Goal: Transaction & Acquisition: Purchase product/service

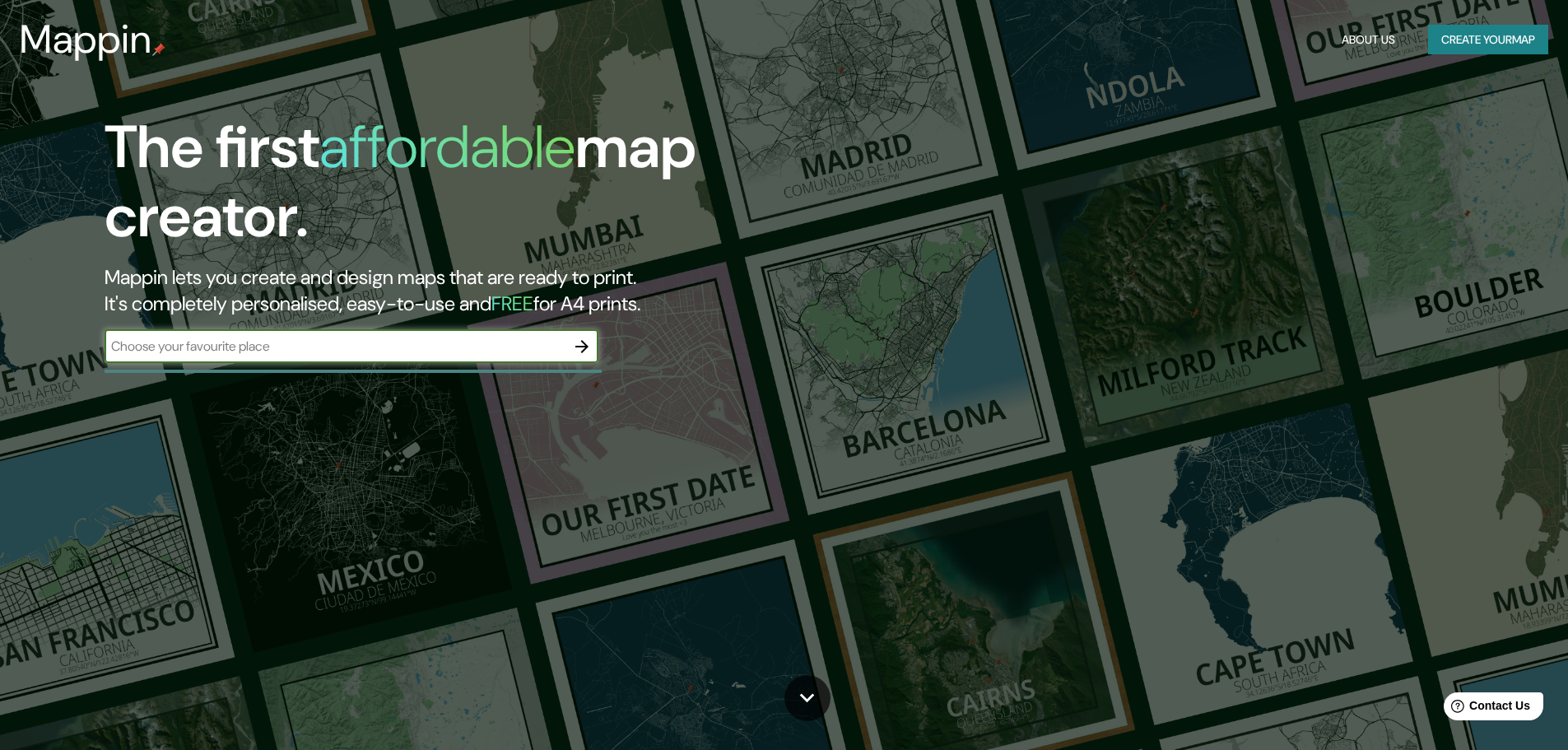
click at [516, 351] on input "text" at bounding box center [336, 346] width 461 height 19
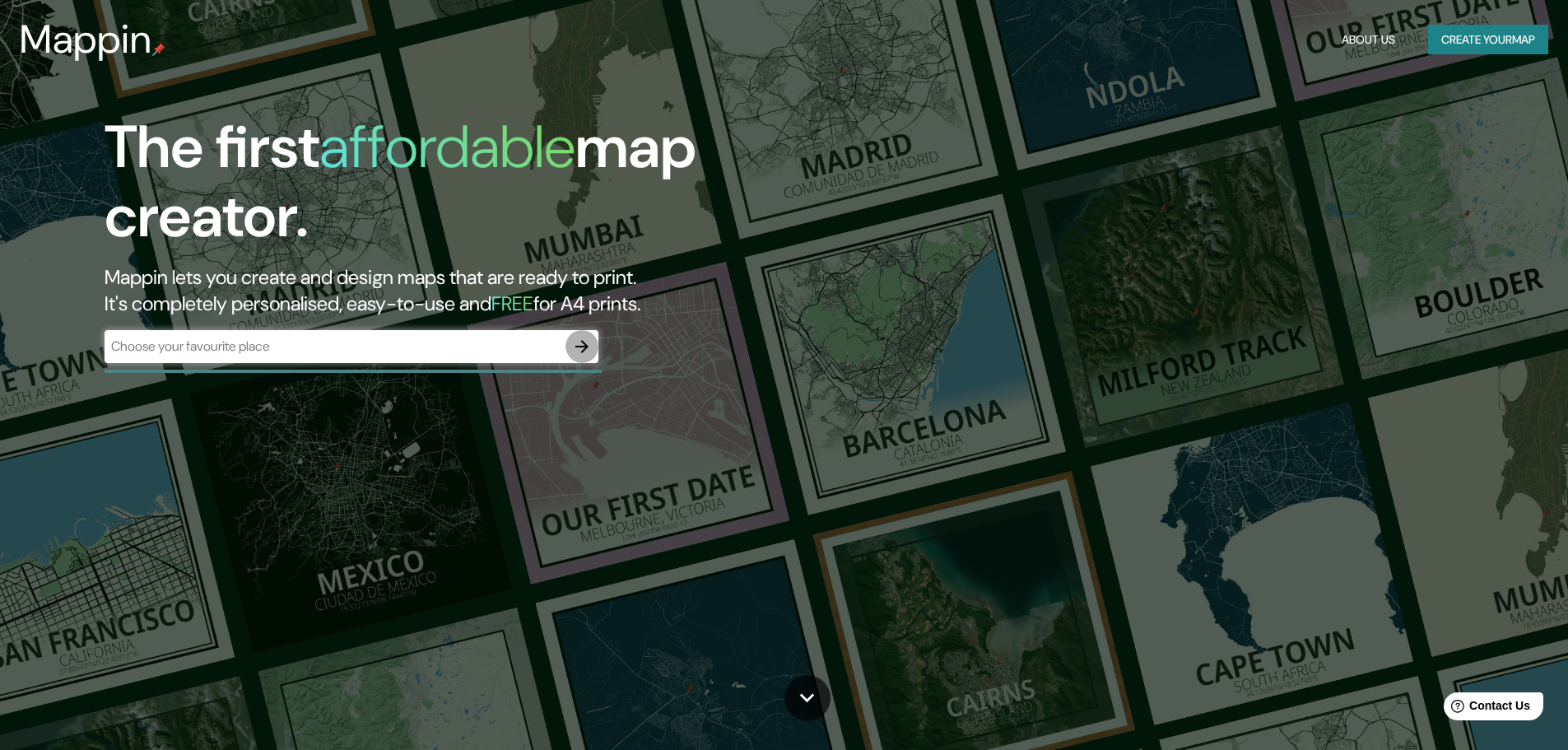
click at [579, 354] on icon "button" at bounding box center [582, 347] width 20 height 20
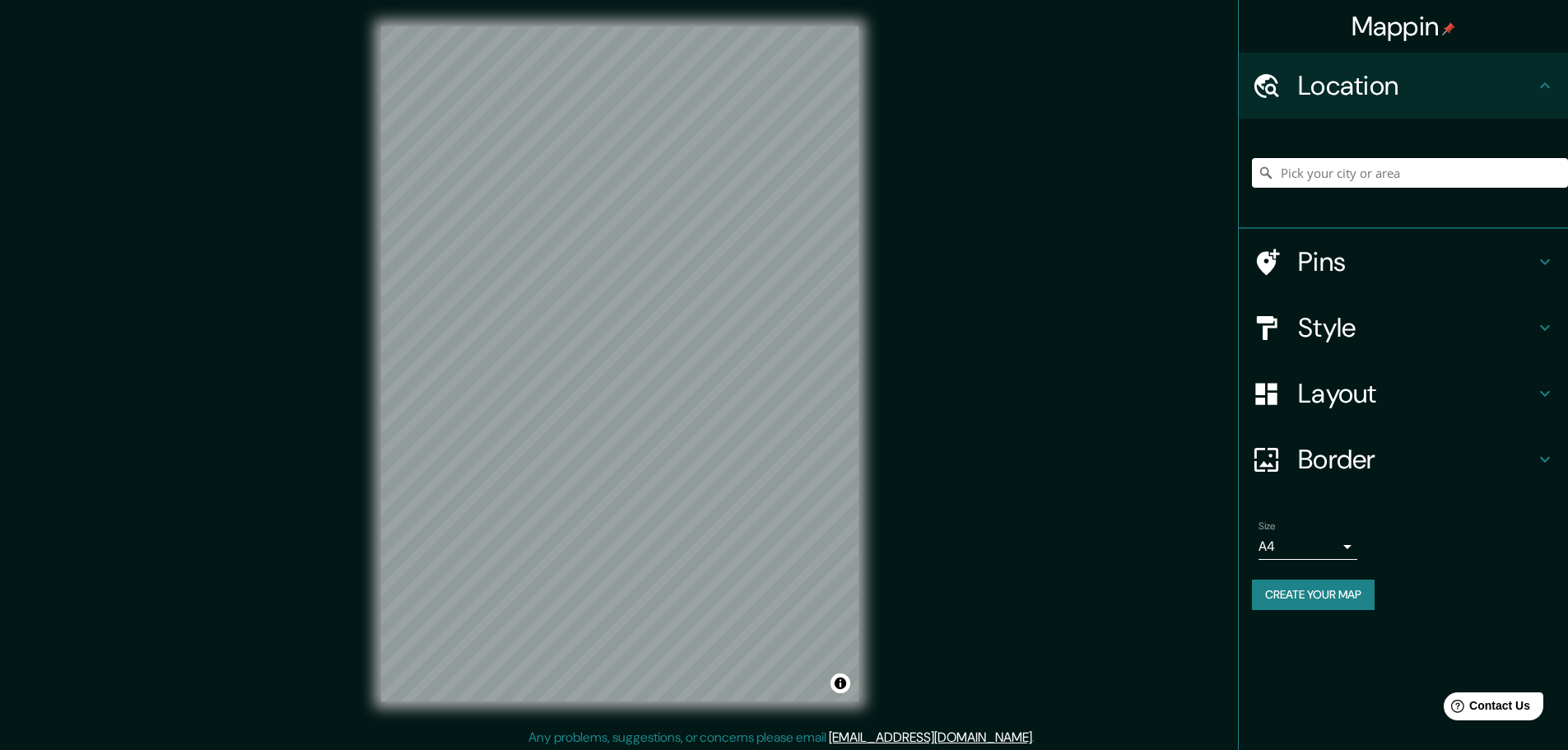
click at [1323, 396] on h4 "Layout" at bounding box center [1416, 393] width 237 height 33
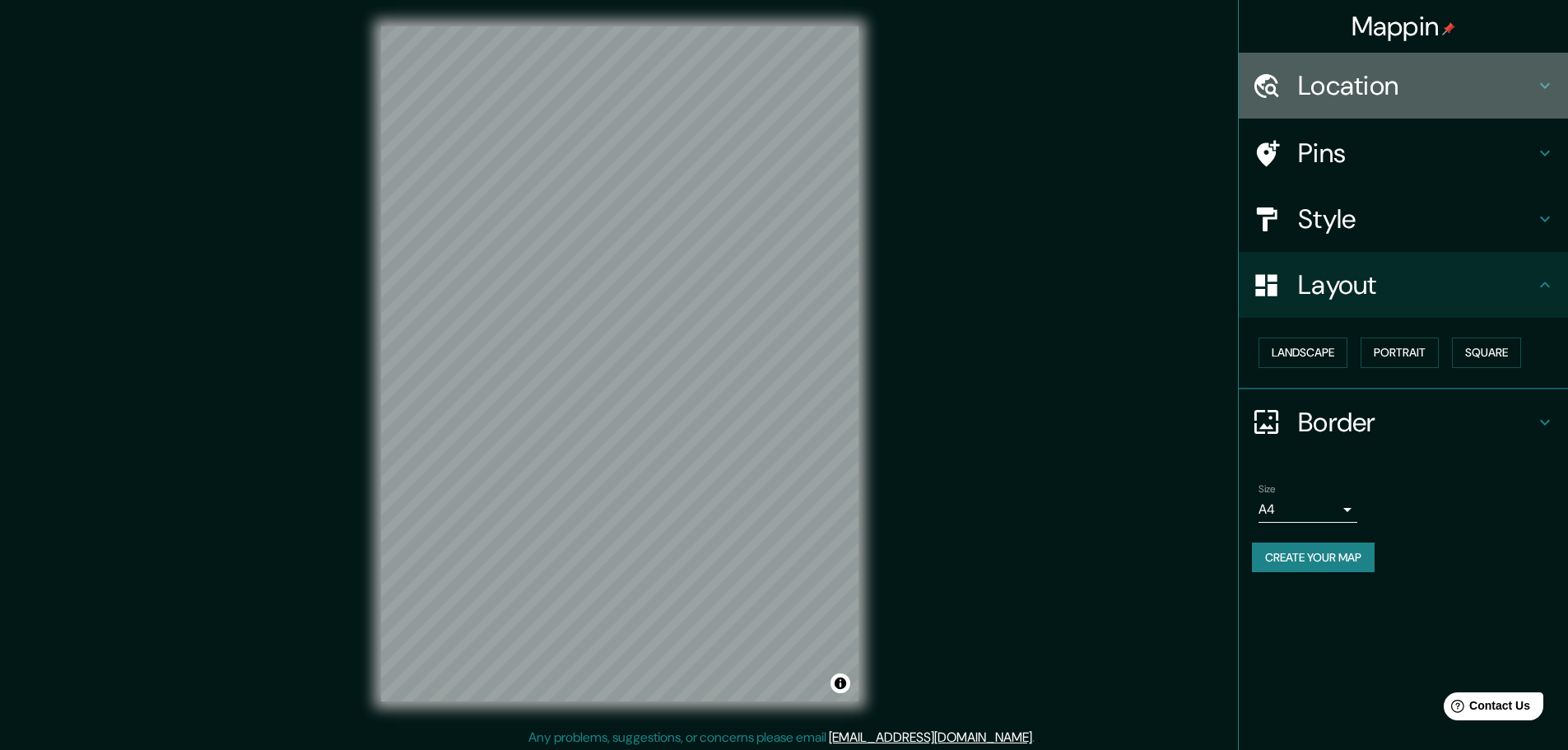
click at [1399, 87] on h4 "Location" at bounding box center [1416, 85] width 237 height 33
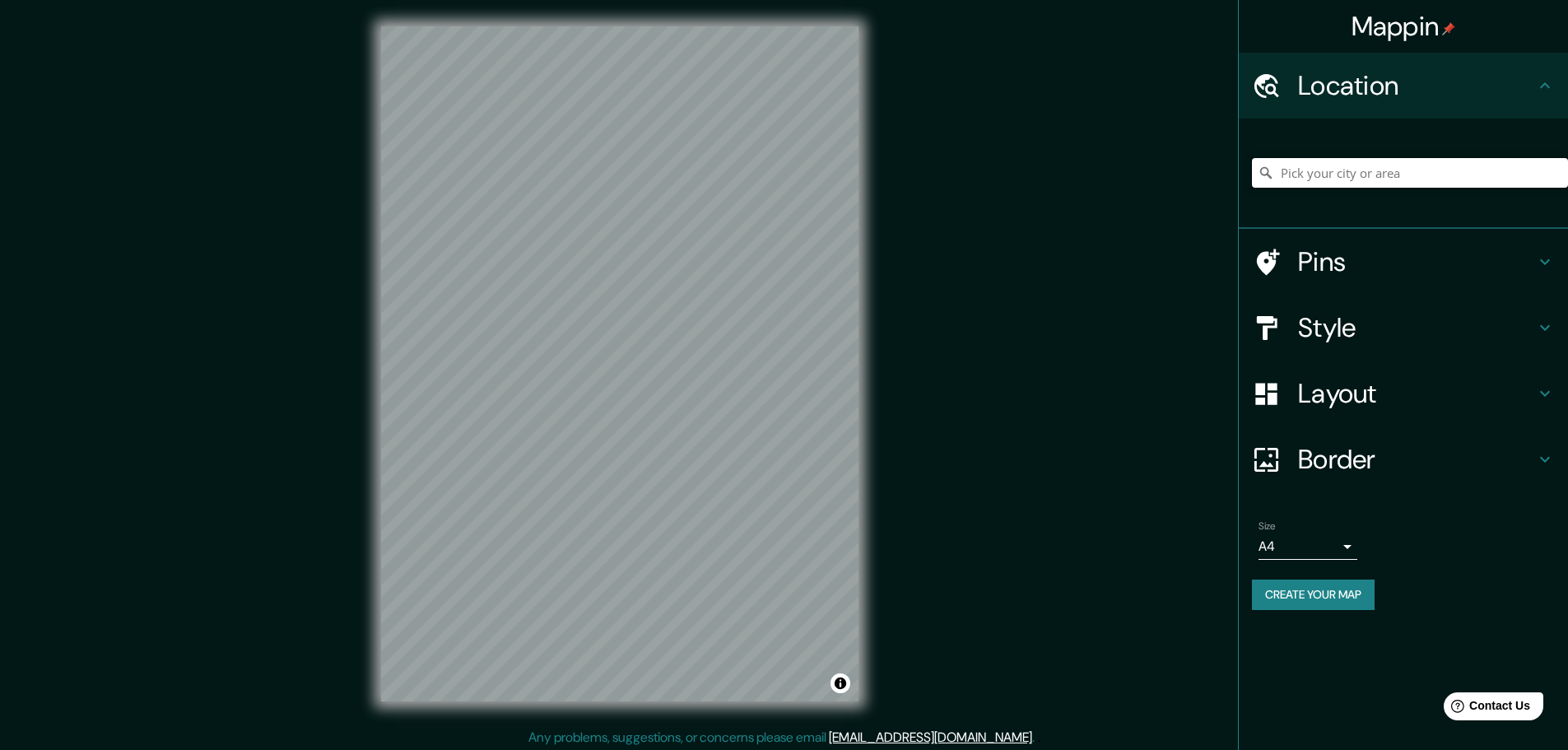
click at [1367, 180] on input "Pick your city or area" at bounding box center [1410, 173] width 317 height 30
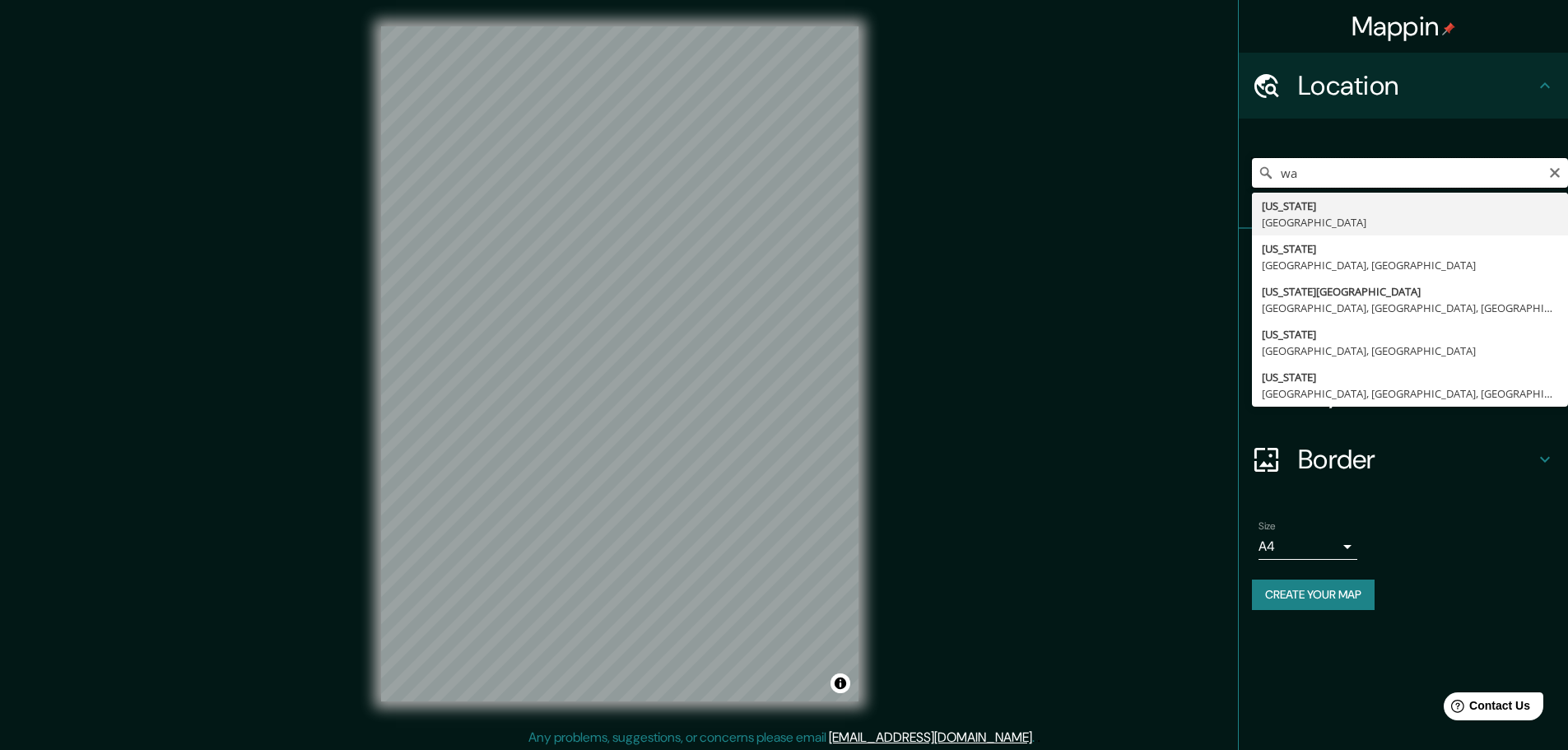
type input "w"
type input "[GEOGRAPHIC_DATA], [US_STATE], [GEOGRAPHIC_DATA]"
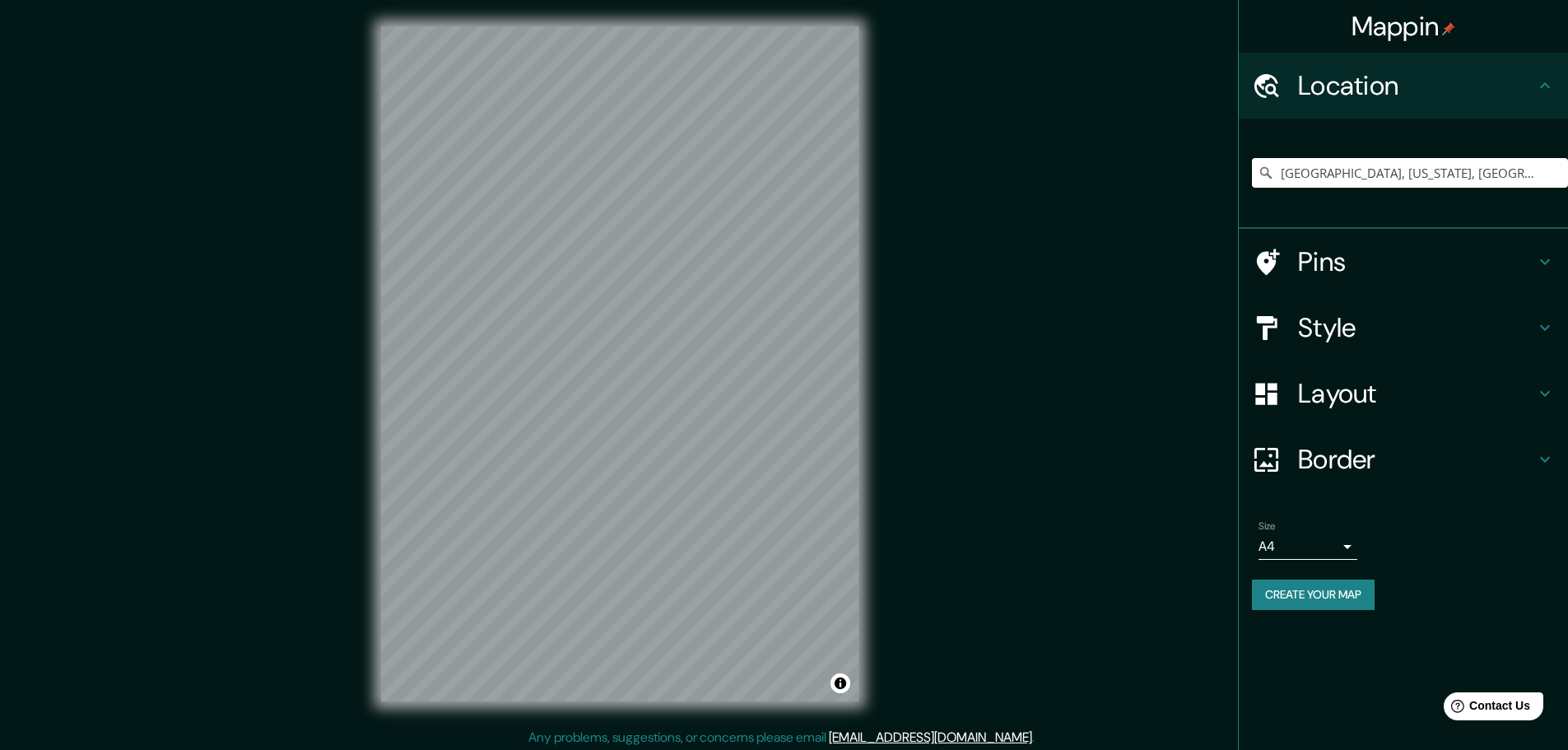
scroll to position [4, 0]
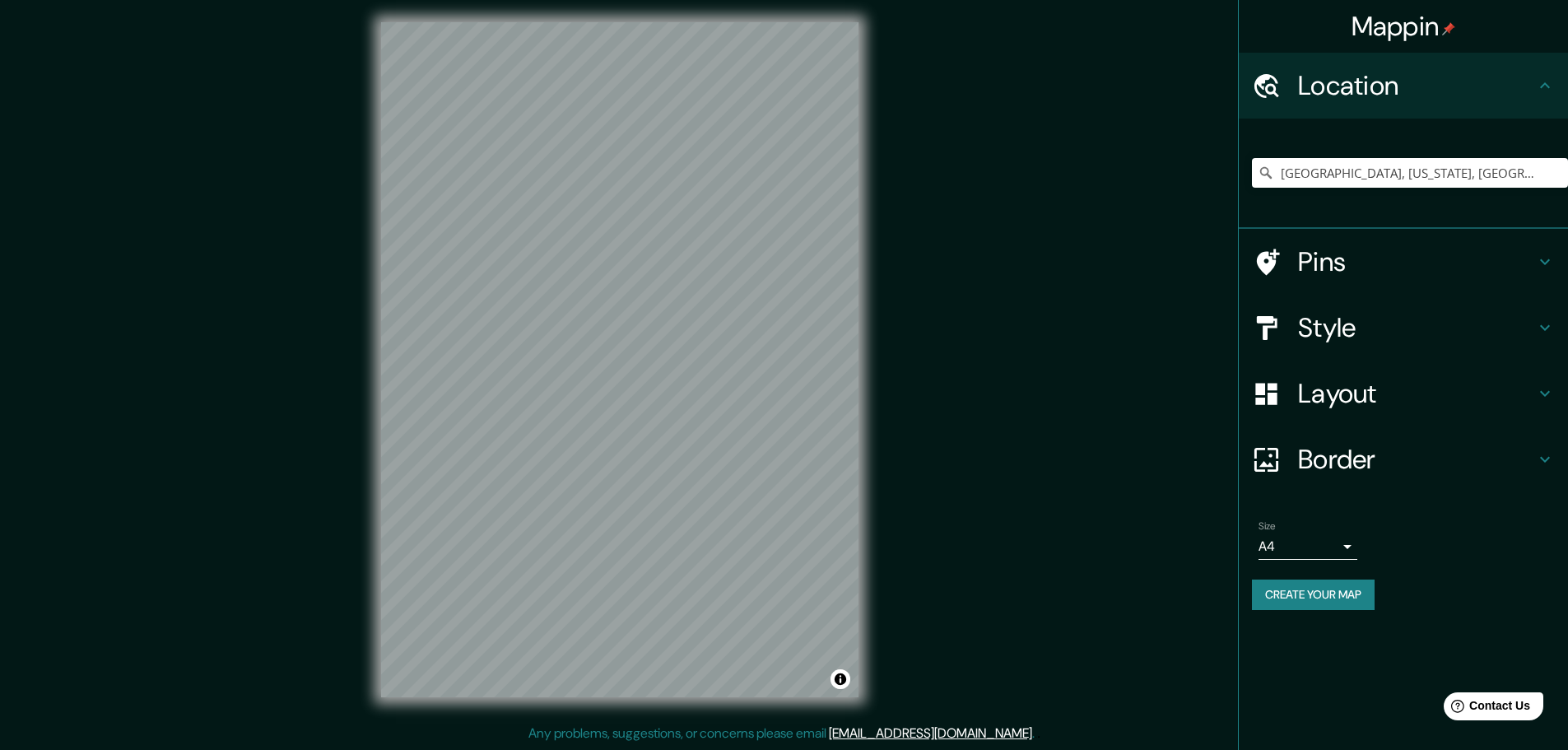
click at [1350, 459] on h4 "Border" at bounding box center [1416, 458] width 237 height 33
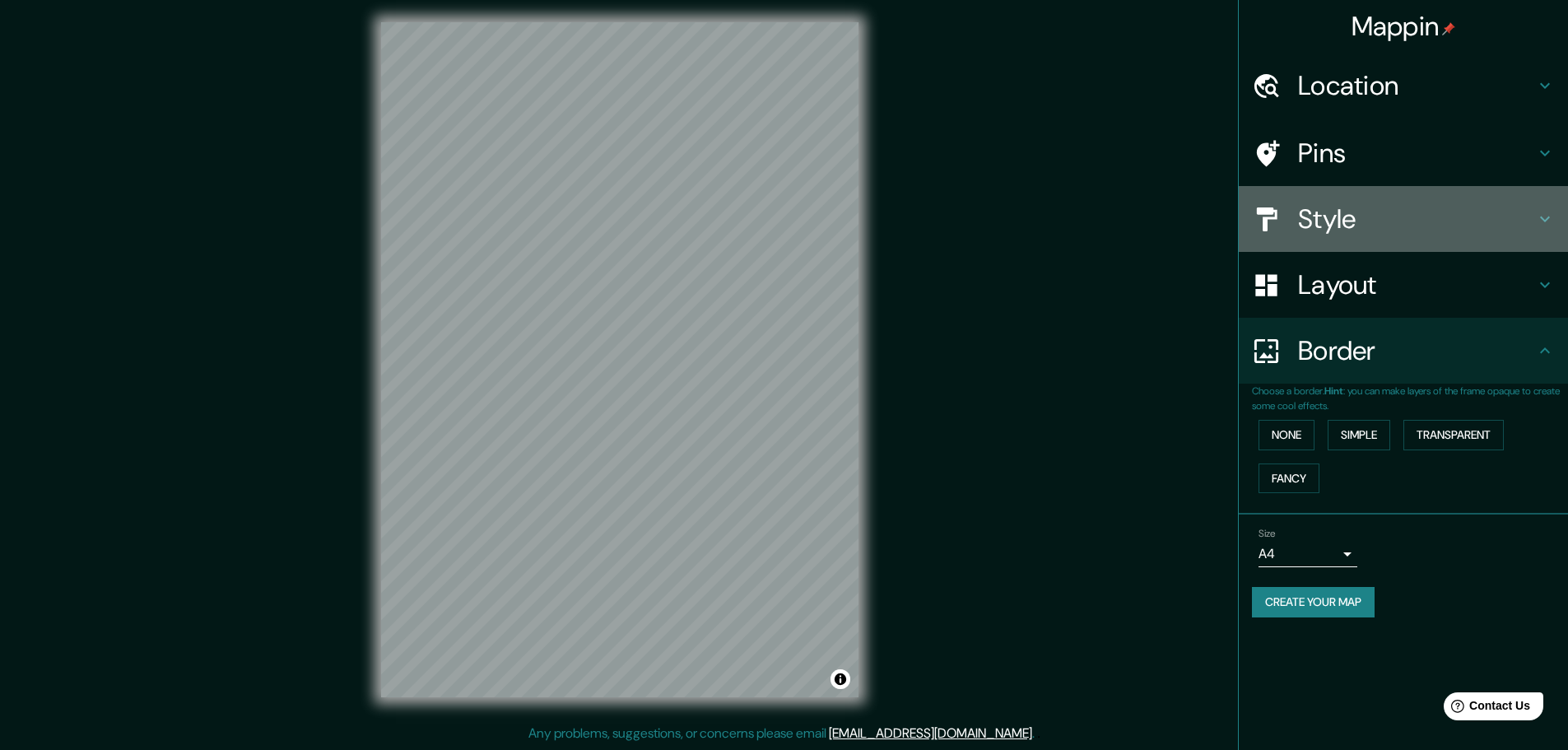
click at [1327, 192] on div "Style" at bounding box center [1404, 219] width 330 height 66
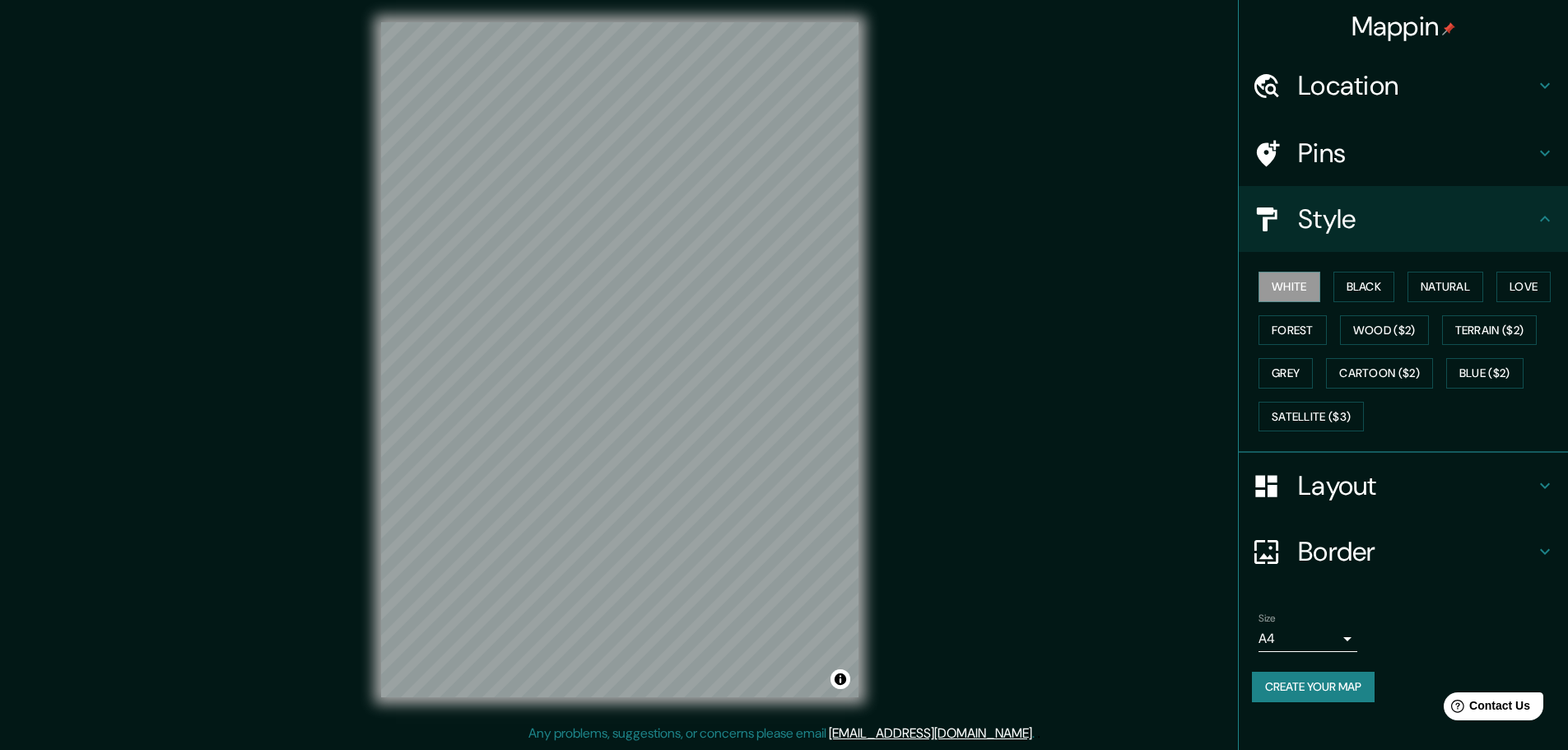
click at [1318, 163] on h4 "Pins" at bounding box center [1416, 153] width 237 height 33
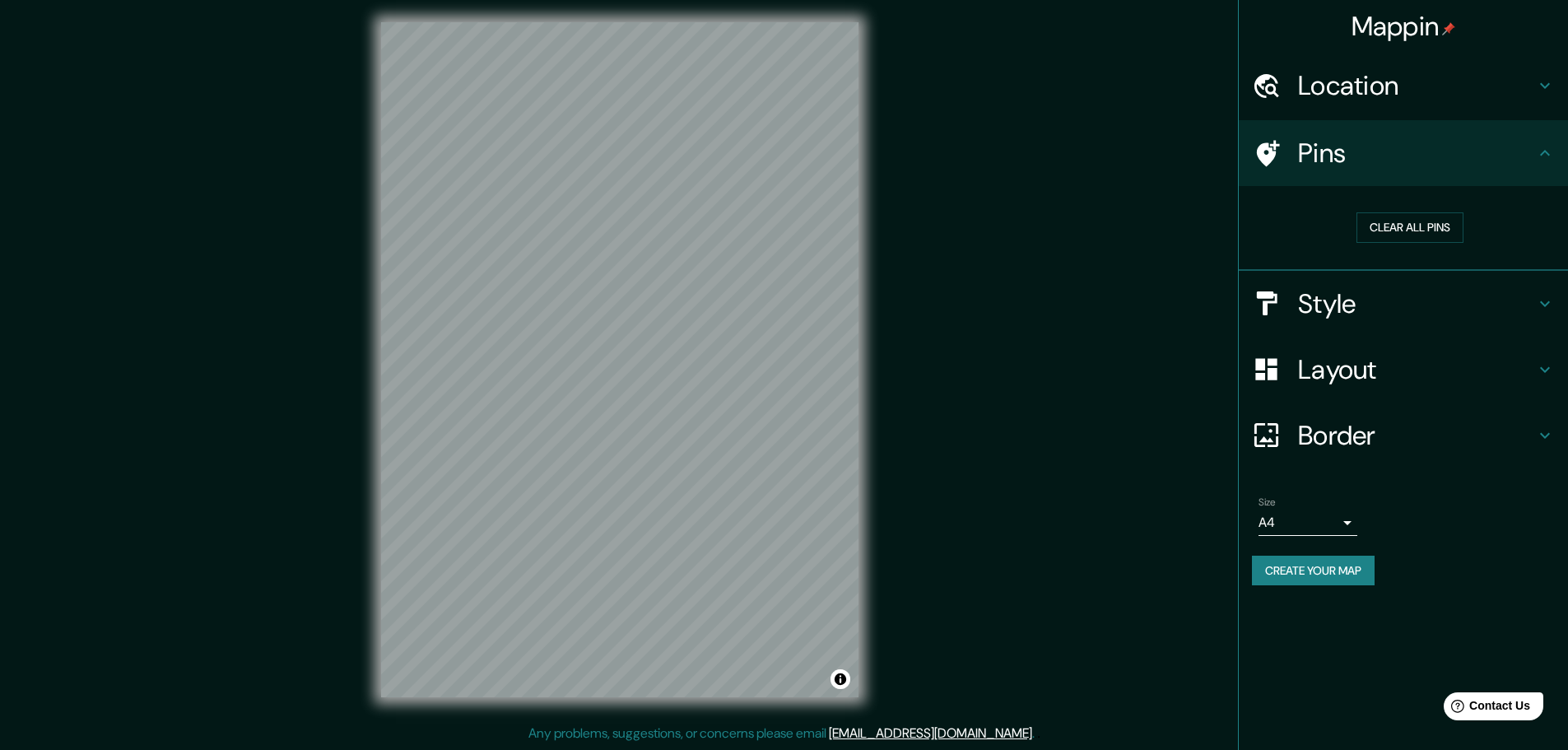
click at [1351, 296] on h4 "Style" at bounding box center [1416, 304] width 237 height 33
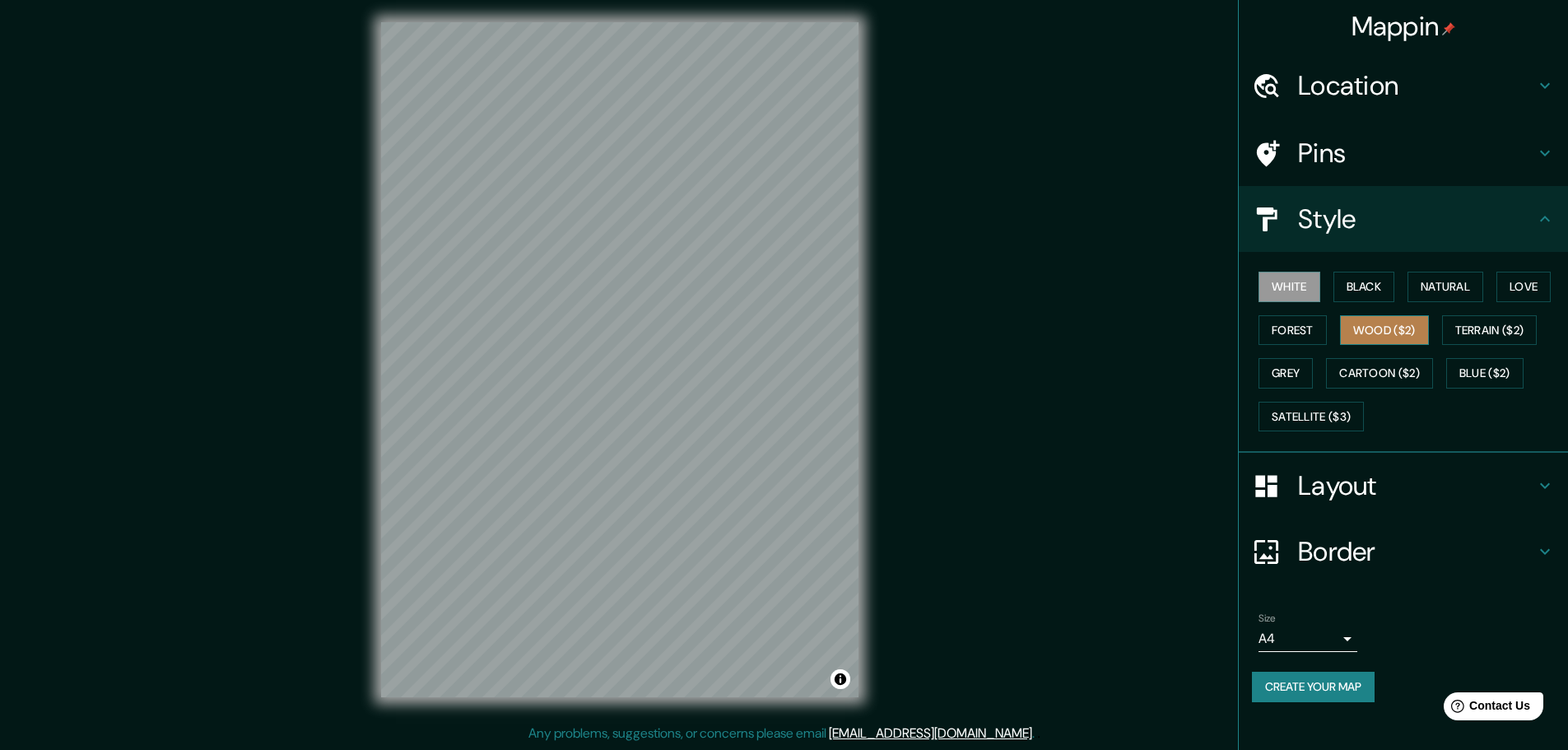
click at [1395, 332] on button "Wood ($2)" at bounding box center [1384, 331] width 89 height 31
click at [1439, 287] on button "Natural" at bounding box center [1446, 287] width 76 height 31
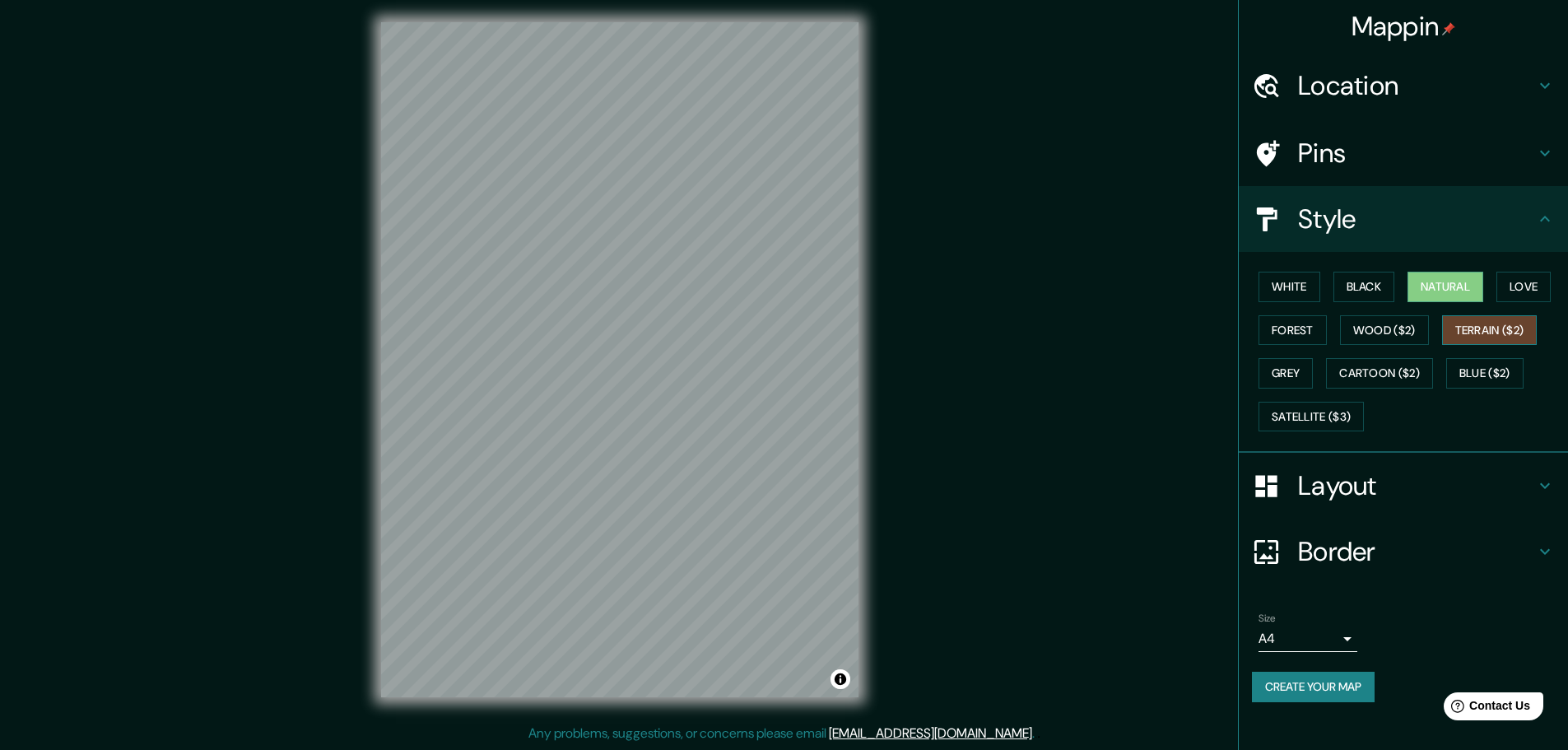
click at [1470, 327] on button "Terrain ($2)" at bounding box center [1490, 331] width 96 height 31
click at [1521, 293] on button "Love" at bounding box center [1524, 287] width 54 height 31
click at [1504, 375] on button "Blue ($2)" at bounding box center [1484, 374] width 77 height 31
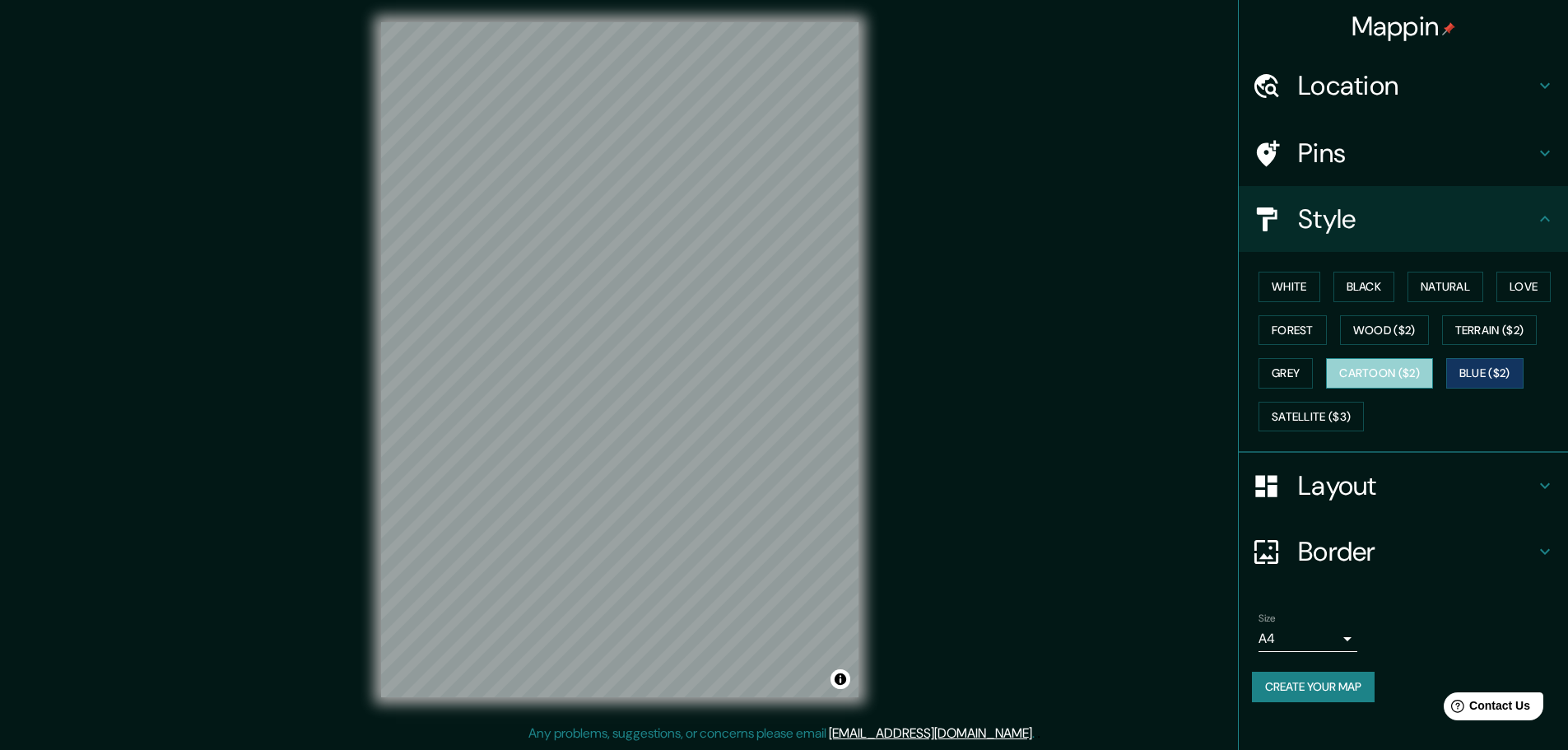
click at [1397, 384] on button "Cartoon ($2)" at bounding box center [1379, 374] width 107 height 31
click at [1300, 381] on button "Grey" at bounding box center [1285, 374] width 54 height 31
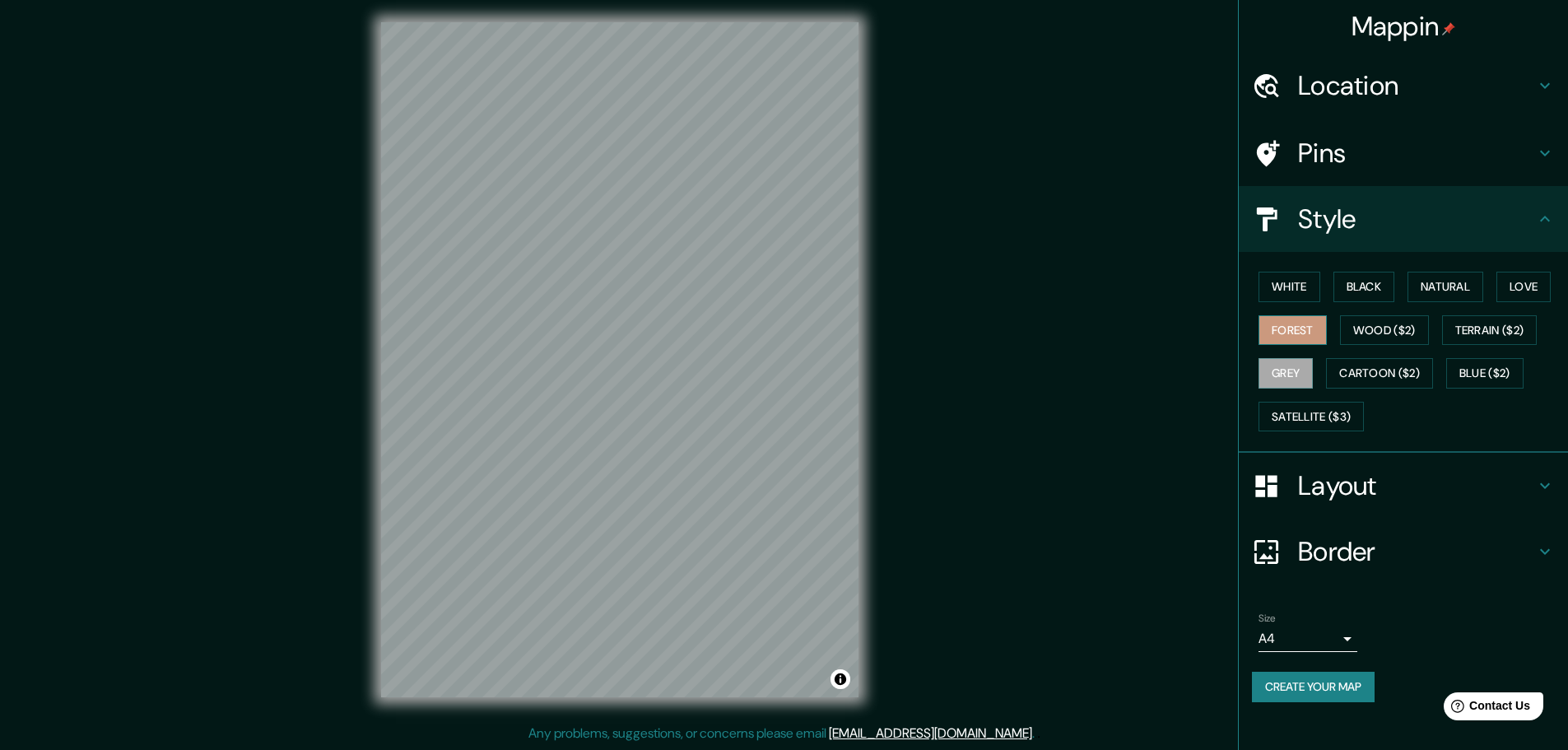
click at [1291, 330] on button "Forest" at bounding box center [1292, 331] width 68 height 31
click at [1387, 319] on button "Wood ($2)" at bounding box center [1384, 331] width 89 height 31
click at [1295, 293] on button "White" at bounding box center [1289, 287] width 62 height 31
click at [1319, 416] on button "Satellite ($3)" at bounding box center [1311, 416] width 106 height 31
click at [1355, 293] on button "Black" at bounding box center [1364, 287] width 62 height 31
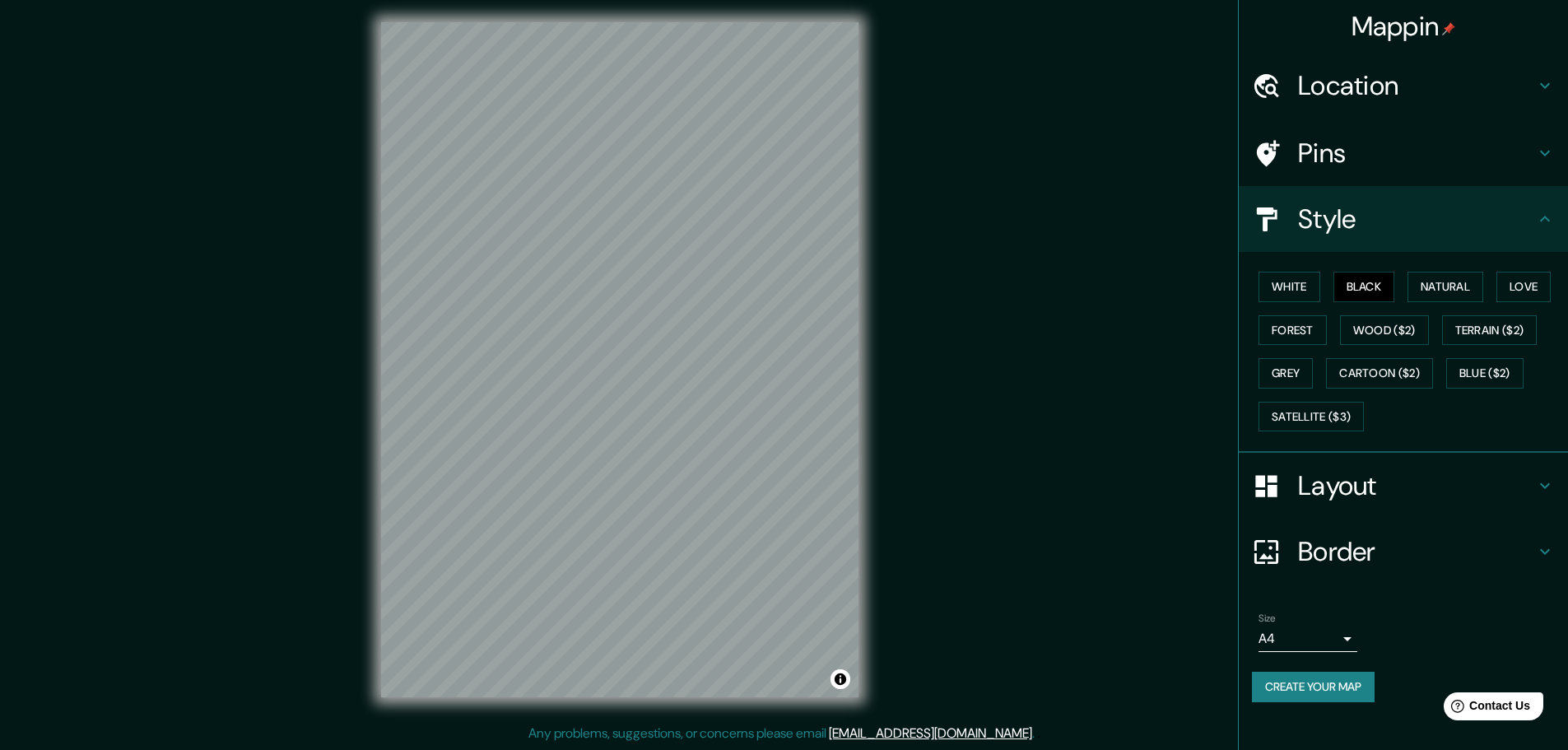
click at [1348, 471] on h4 "Layout" at bounding box center [1416, 485] width 237 height 33
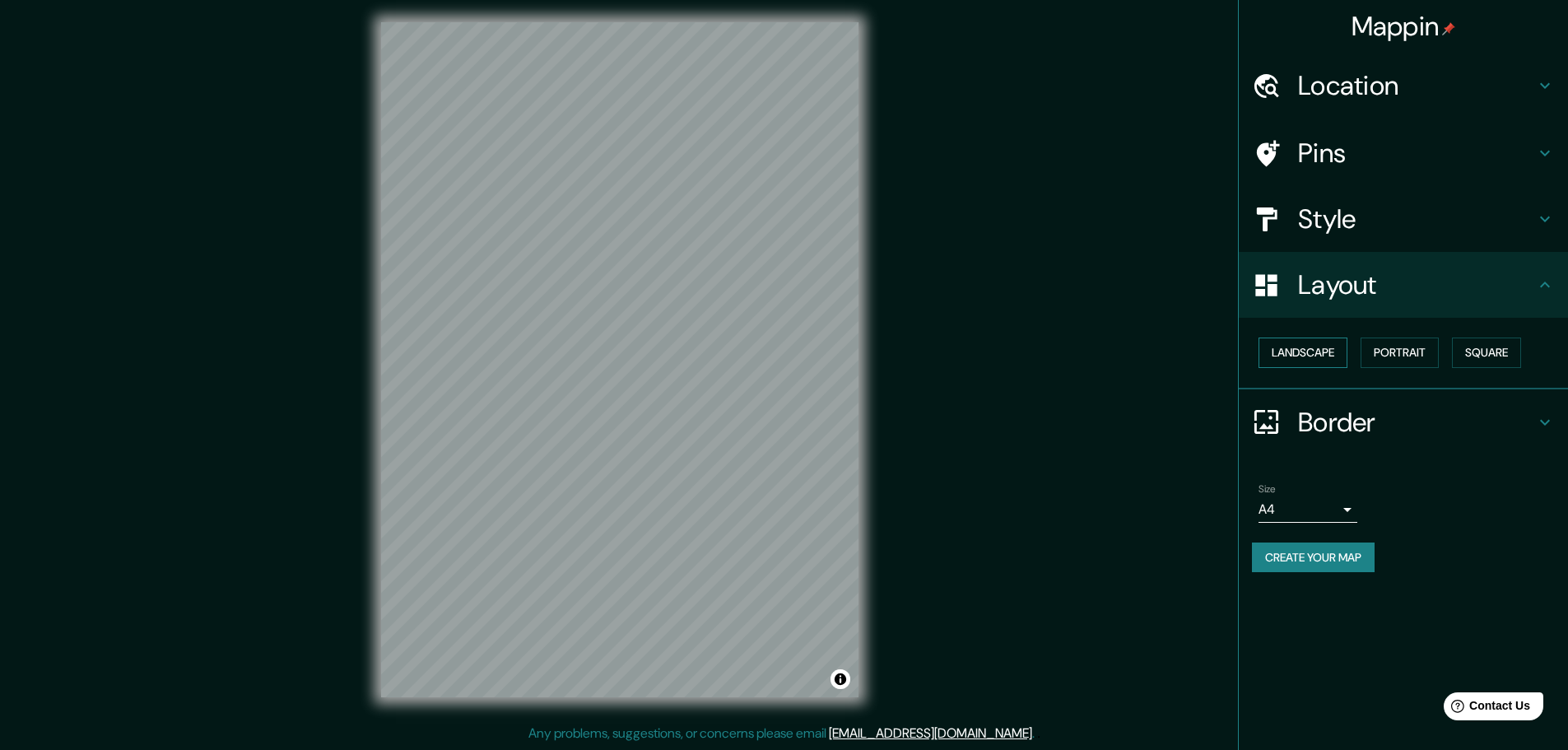
click at [1307, 352] on button "Landscape" at bounding box center [1302, 353] width 89 height 31
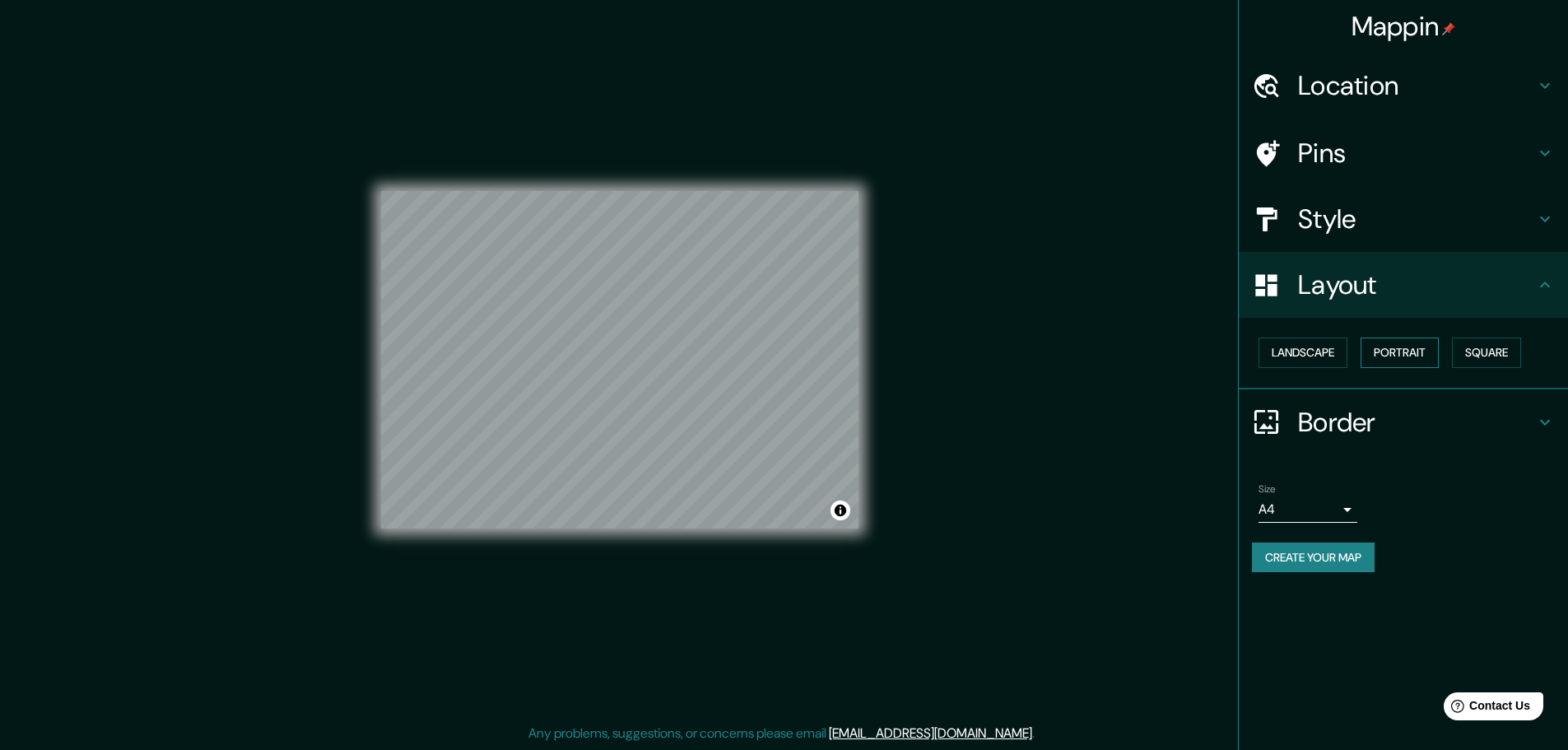
click at [1388, 354] on button "Portrait" at bounding box center [1400, 353] width 78 height 31
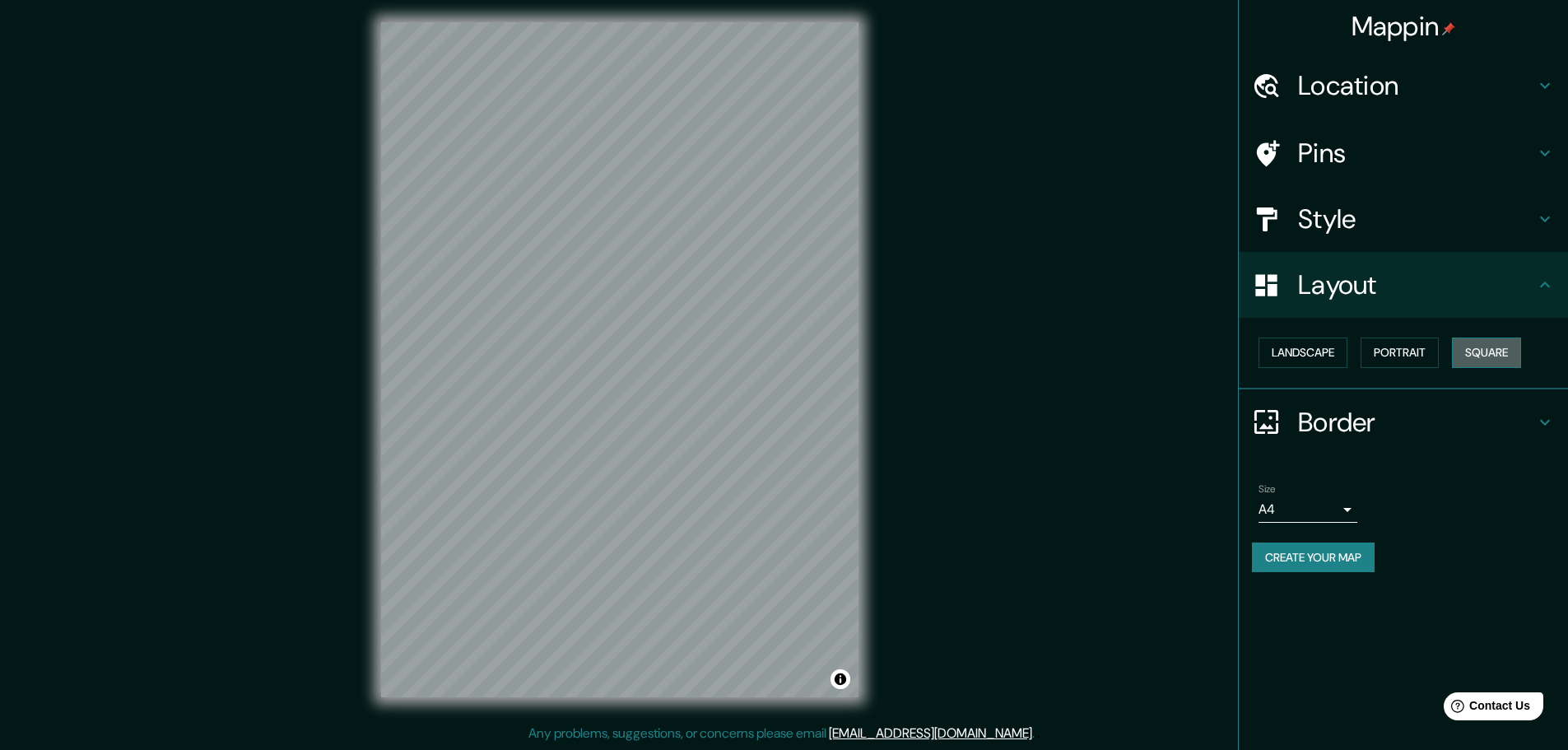
click at [1498, 352] on button "Square" at bounding box center [1486, 353] width 69 height 31
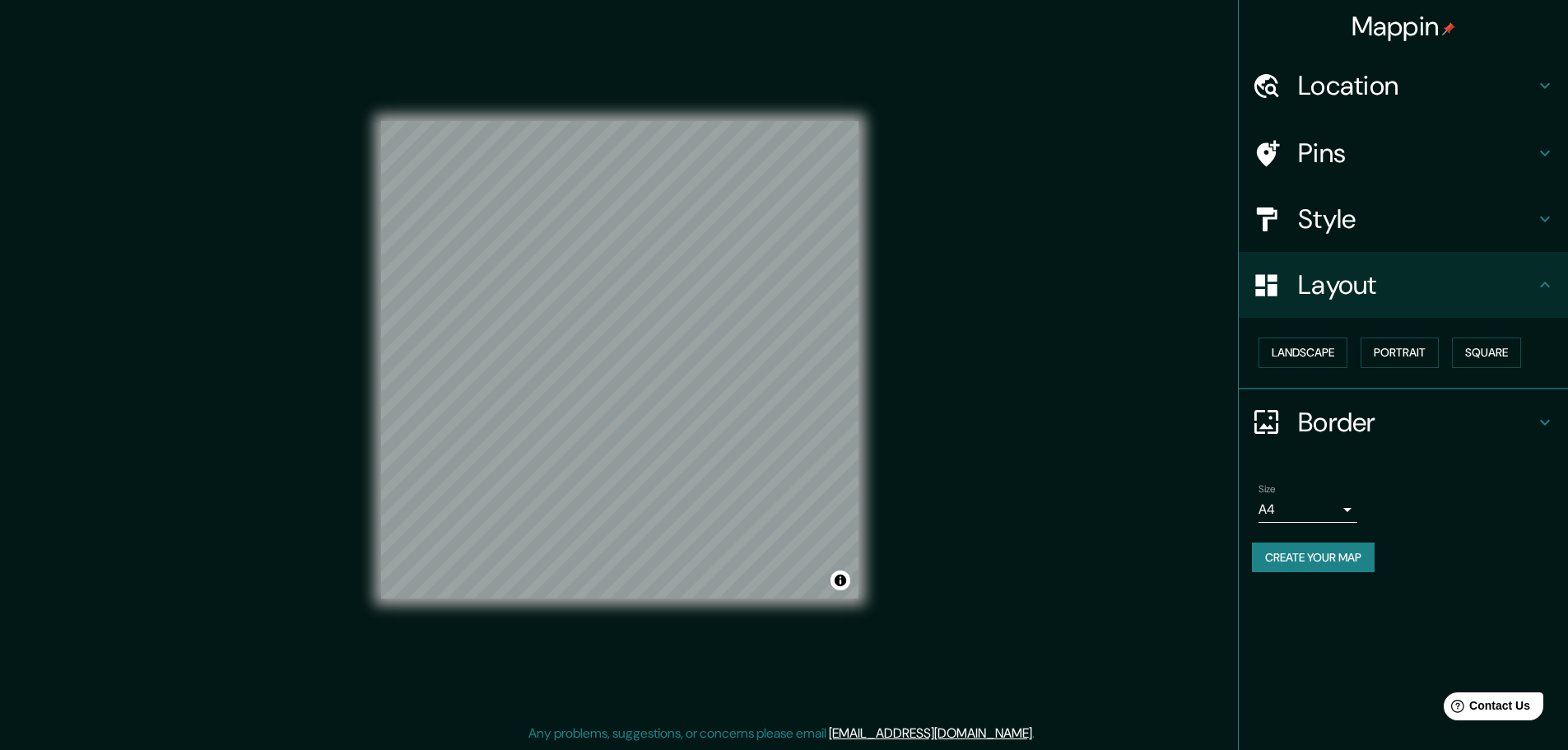
click at [1324, 433] on h4 "Border" at bounding box center [1416, 421] width 237 height 33
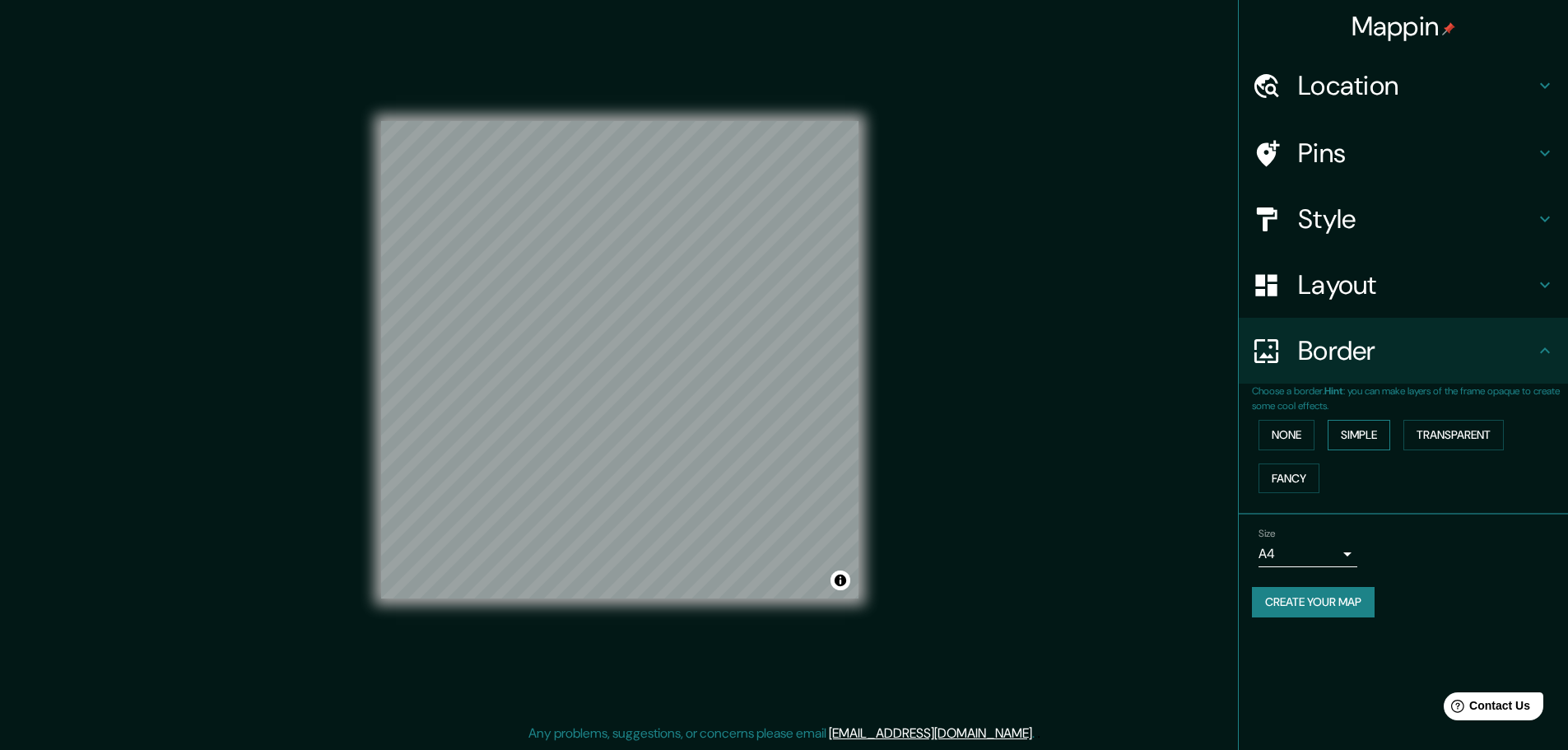
click at [1374, 432] on button "Simple" at bounding box center [1359, 434] width 63 height 31
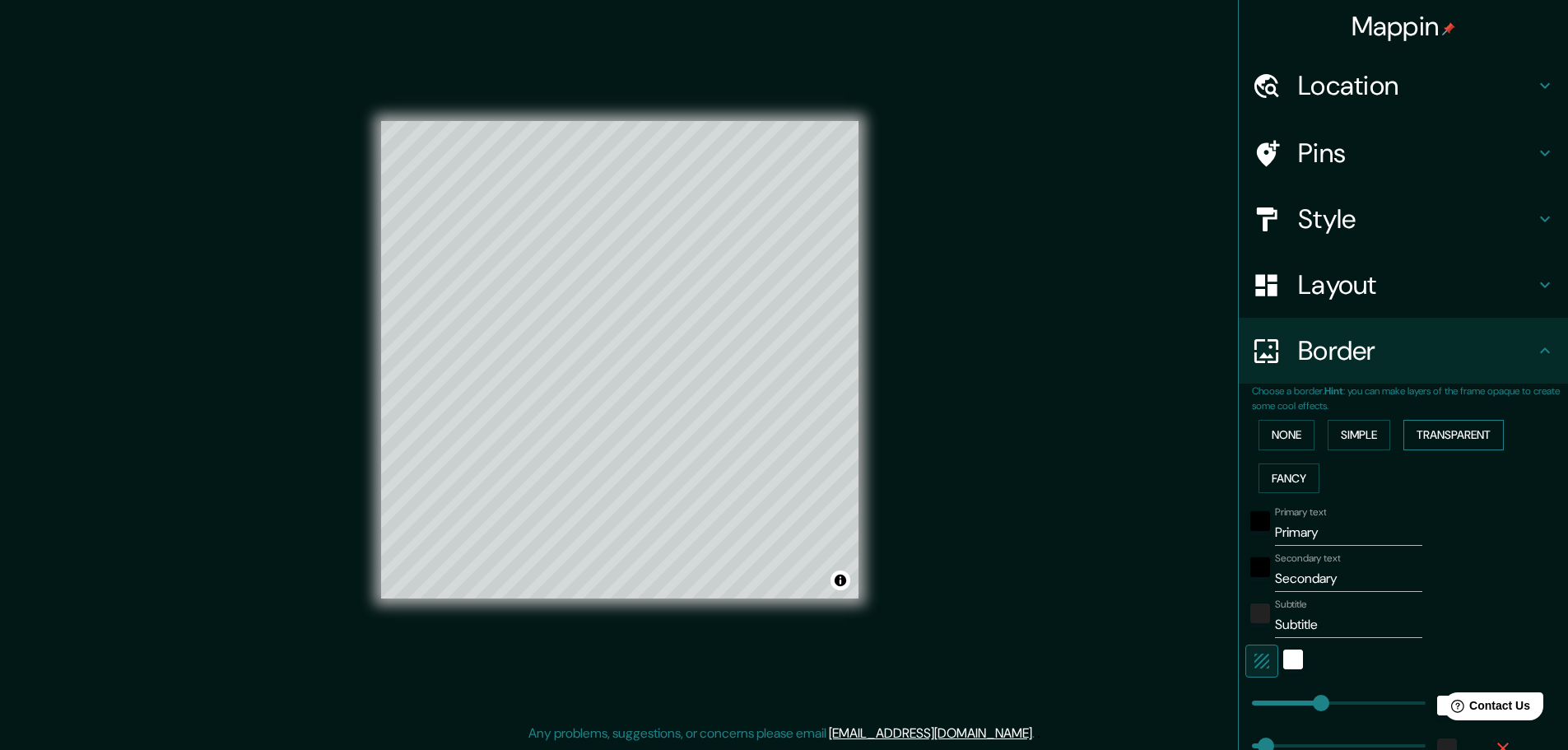
click at [1420, 428] on button "Transparent" at bounding box center [1453, 434] width 101 height 31
click at [1288, 464] on button "Fancy" at bounding box center [1288, 478] width 61 height 31
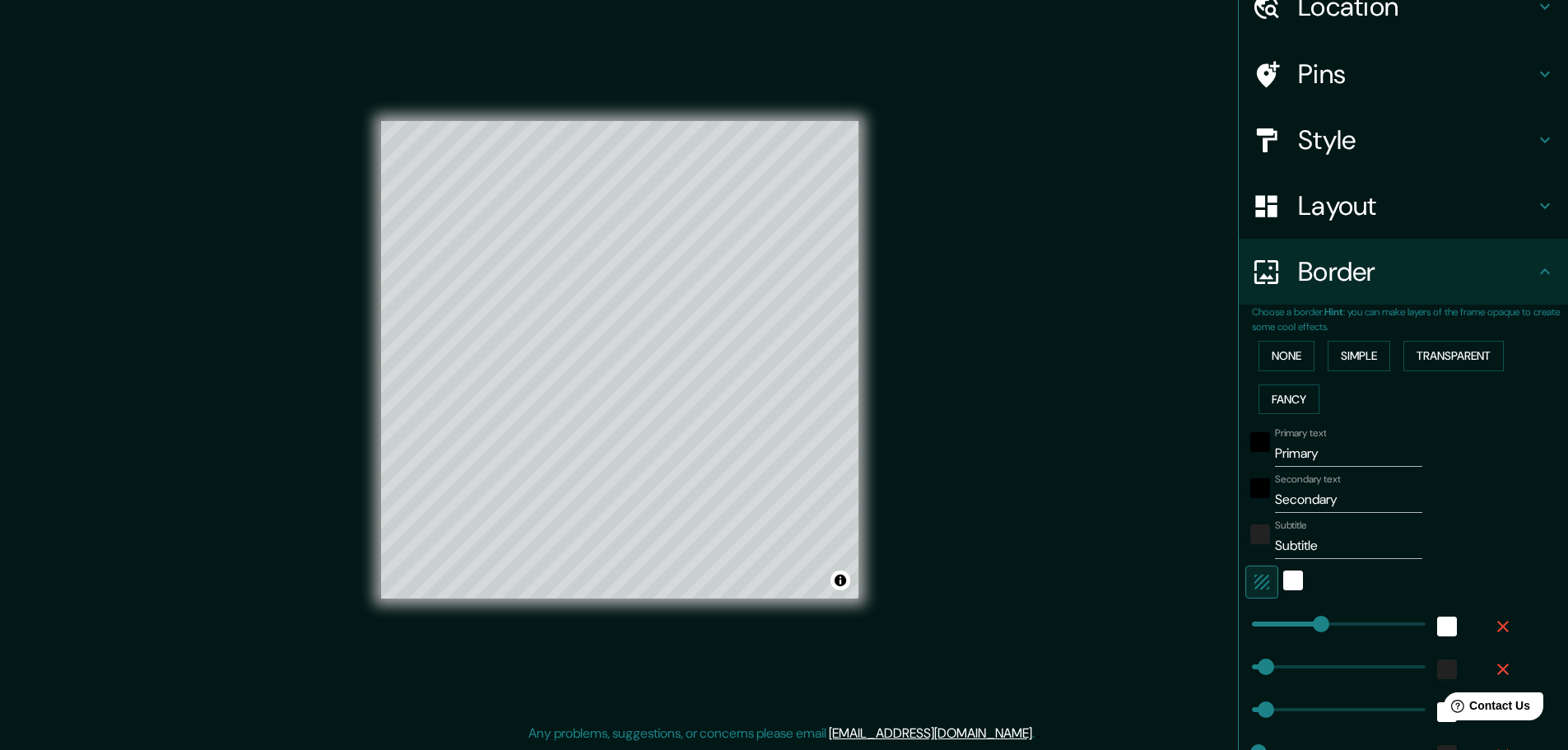
scroll to position [273, 0]
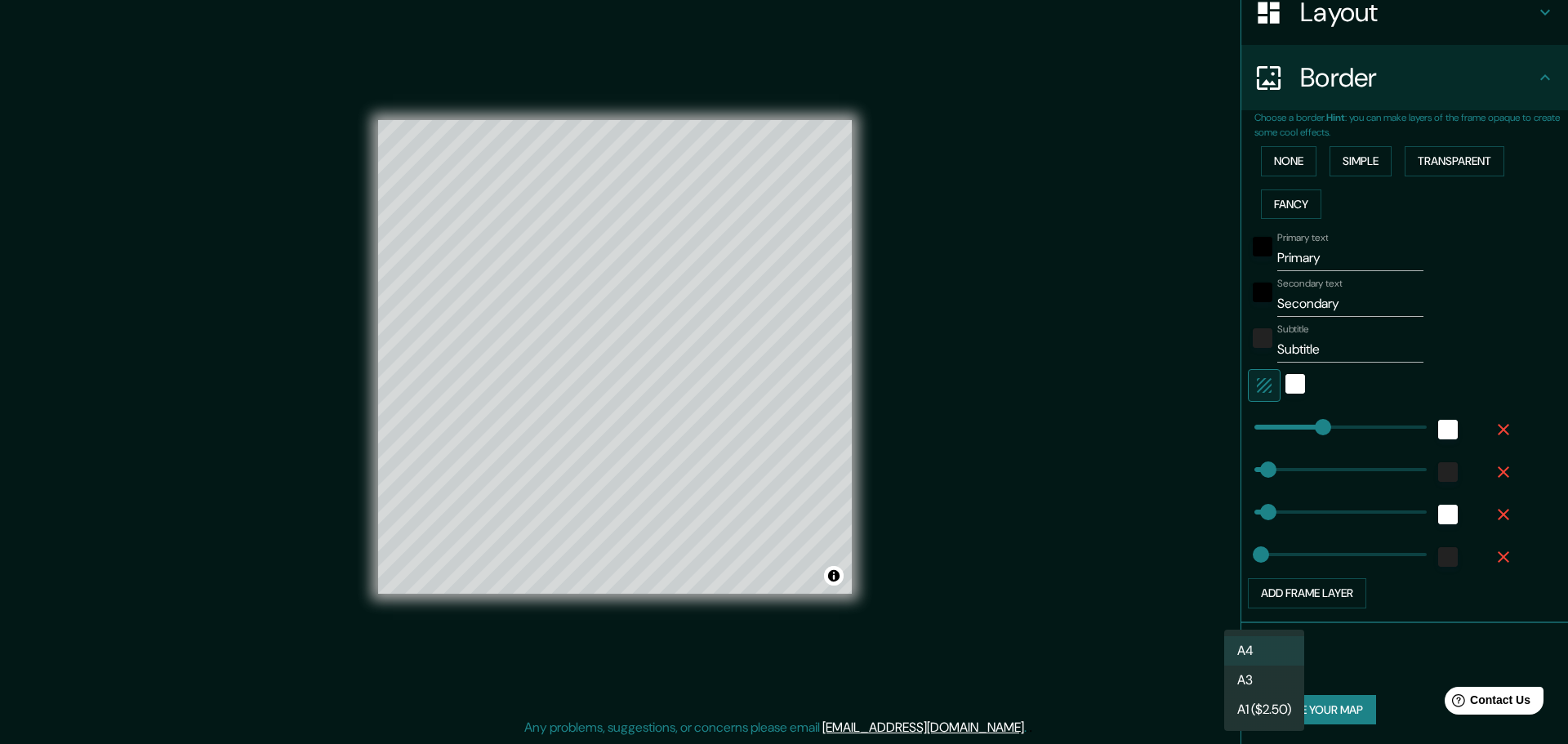
click at [1262, 659] on body "Mappin Location [GEOGRAPHIC_DATA], [US_STATE], [GEOGRAPHIC_DATA] Pins Style Lay…" at bounding box center [784, 368] width 1568 height 744
click at [1280, 679] on li "A3" at bounding box center [1264, 681] width 80 height 30
click at [1257, 668] on body "Mappin Location [GEOGRAPHIC_DATA], [US_STATE], [GEOGRAPHIC_DATA] Pins Style Lay…" at bounding box center [784, 368] width 1568 height 744
click at [1265, 659] on li "A4" at bounding box center [1263, 651] width 80 height 30
type input "single"
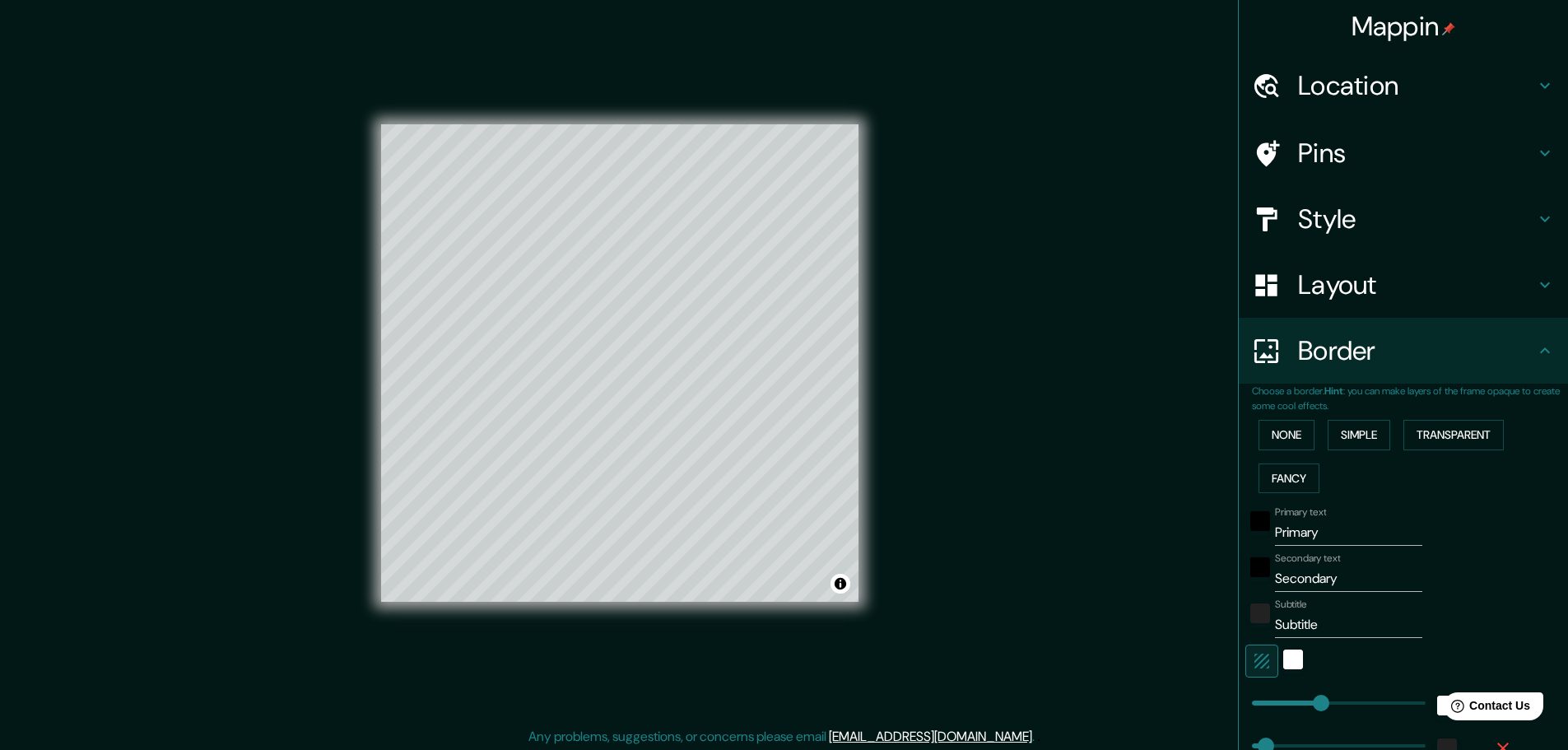
scroll to position [0, 0]
click at [1308, 92] on h4 "Location" at bounding box center [1416, 85] width 237 height 33
type input "46"
type input "23"
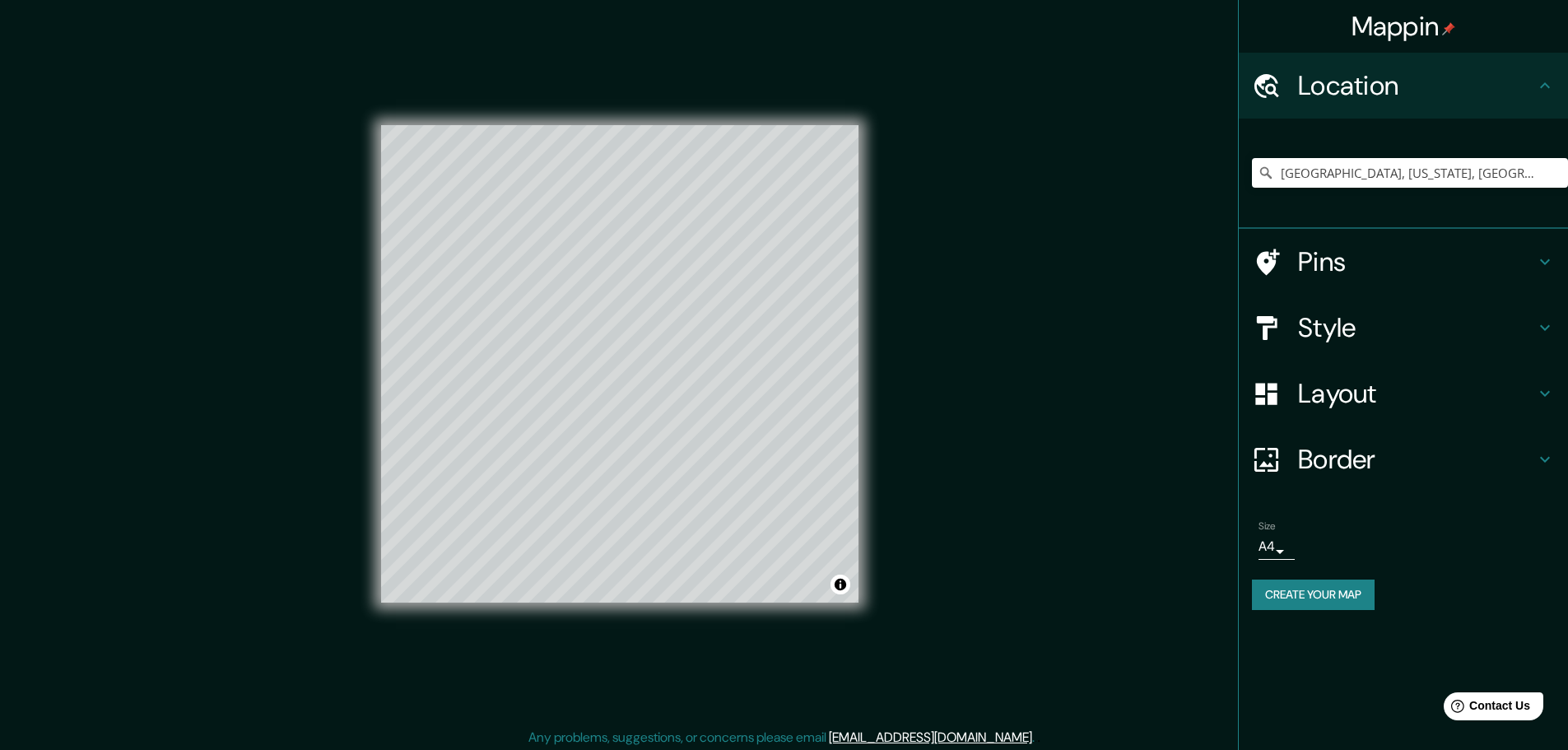
click at [1315, 260] on h4 "Pins" at bounding box center [1416, 262] width 237 height 33
type input "46"
type input "23"
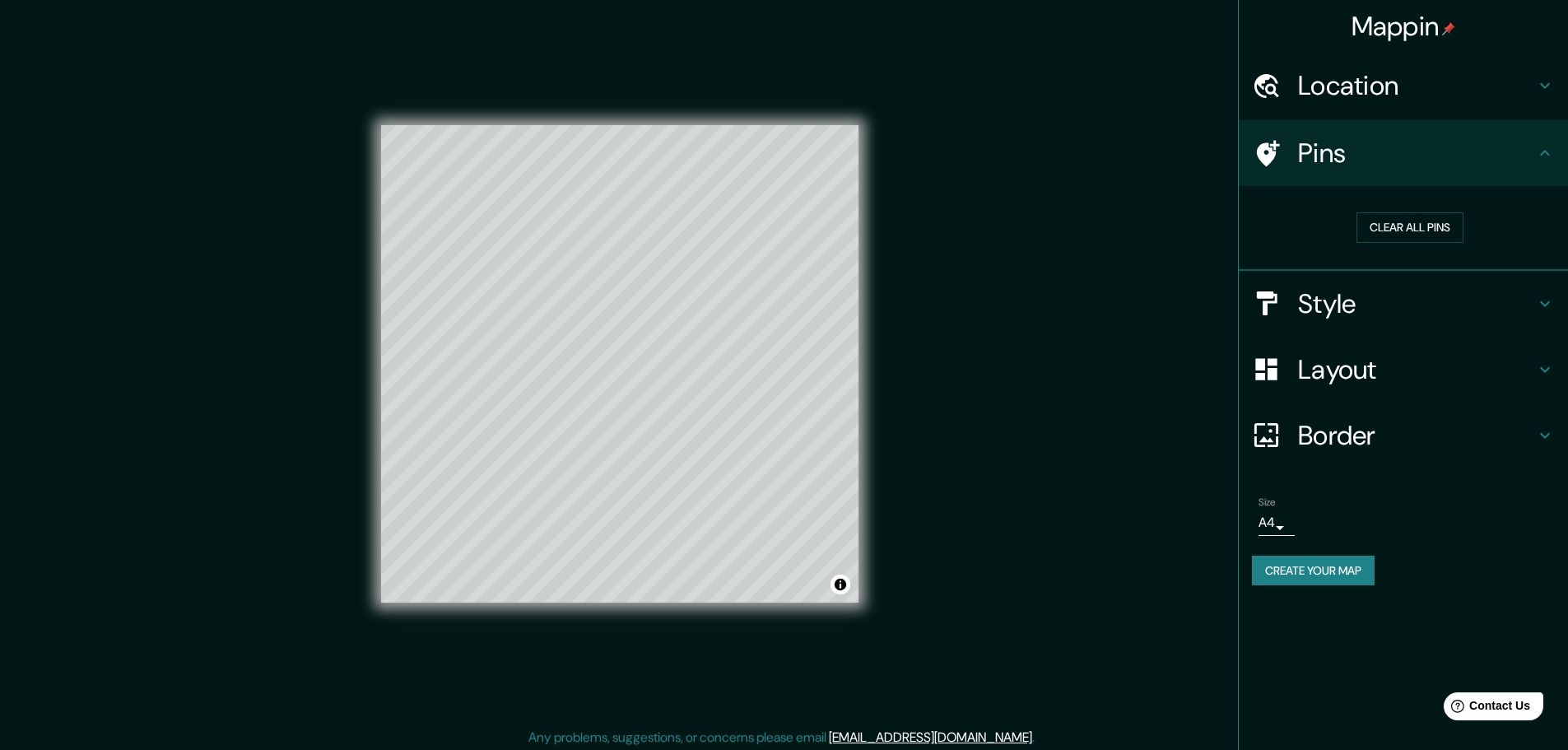
click at [54, 244] on div "Mappin Location [GEOGRAPHIC_DATA], [US_STATE], [GEOGRAPHIC_DATA] Pins Clear all…" at bounding box center [784, 376] width 1568 height 754
